Goal: Find specific page/section: Find specific page/section

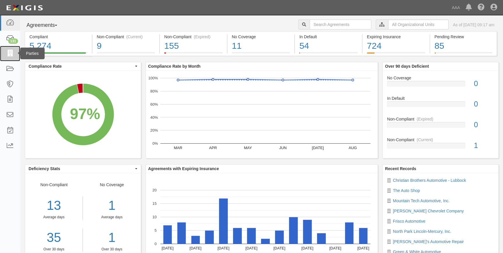
click at [10, 54] on icon at bounding box center [10, 53] width 8 height 7
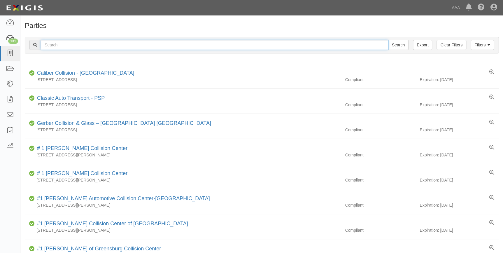
click at [51, 42] on input "text" at bounding box center [214, 45] width 347 height 10
type input "6022"
click at [388, 40] on input "Search" at bounding box center [398, 45] width 20 height 10
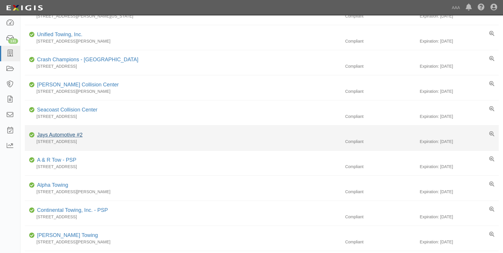
scroll to position [106, 0]
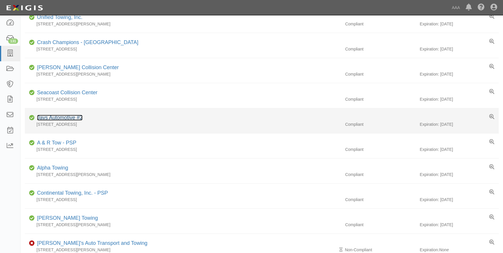
click at [64, 118] on link "Jays Automotive #2" at bounding box center [59, 118] width 45 height 6
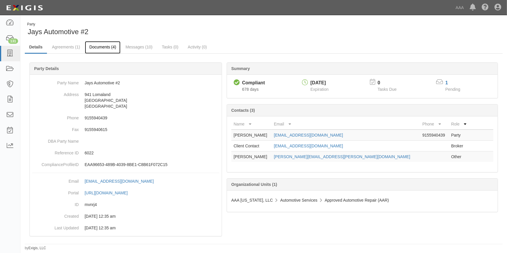
click at [99, 48] on link "Documents (4)" at bounding box center [103, 47] width 36 height 13
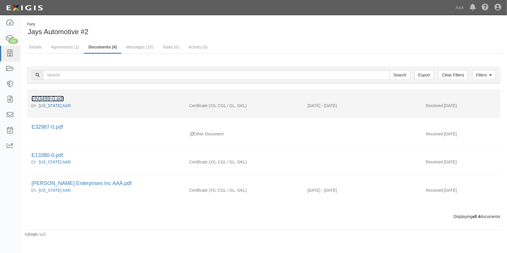
click at [62, 97] on link "EN3499-0.pdf" at bounding box center [47, 99] width 32 height 6
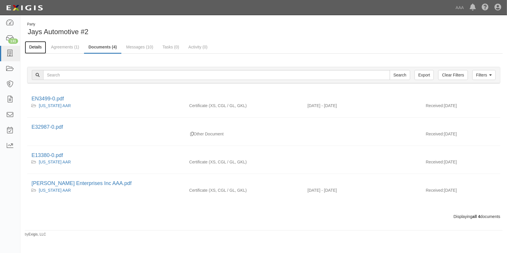
click at [31, 48] on link "Details" at bounding box center [35, 47] width 21 height 13
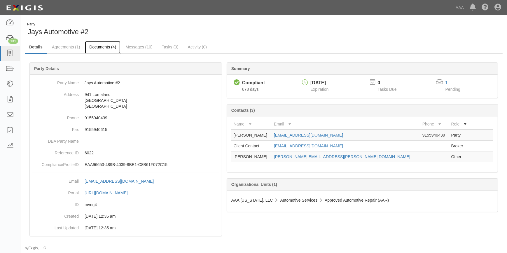
click at [112, 48] on link "Documents (4)" at bounding box center [103, 47] width 36 height 13
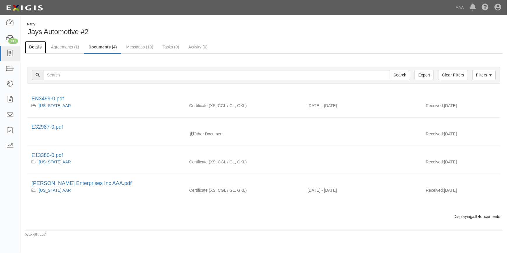
click at [38, 45] on link "Details" at bounding box center [35, 47] width 21 height 13
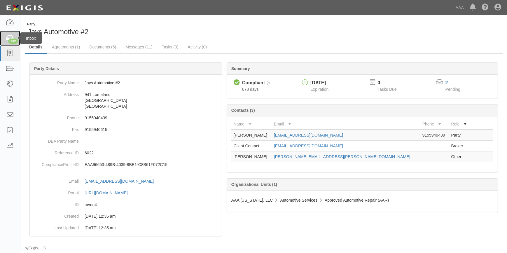
click at [11, 41] on div "132" at bounding box center [13, 40] width 10 height 5
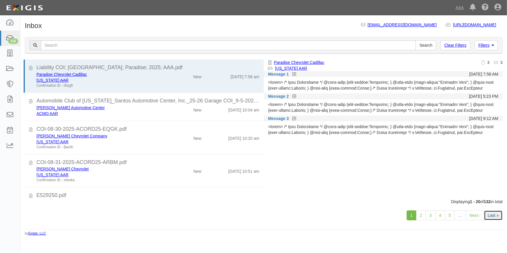
click at [491, 215] on link "Last »" at bounding box center [493, 215] width 19 height 10
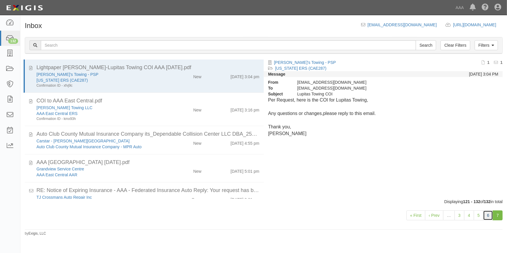
click at [487, 215] on link "6" at bounding box center [488, 215] width 10 height 10
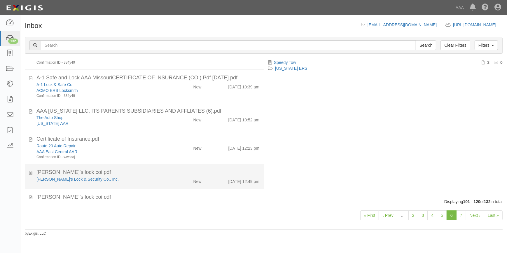
scroll to position [446, 0]
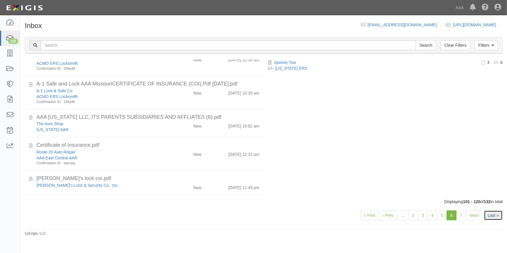
click at [491, 218] on link "Last »" at bounding box center [493, 215] width 19 height 10
